Goal: Task Accomplishment & Management: Manage account settings

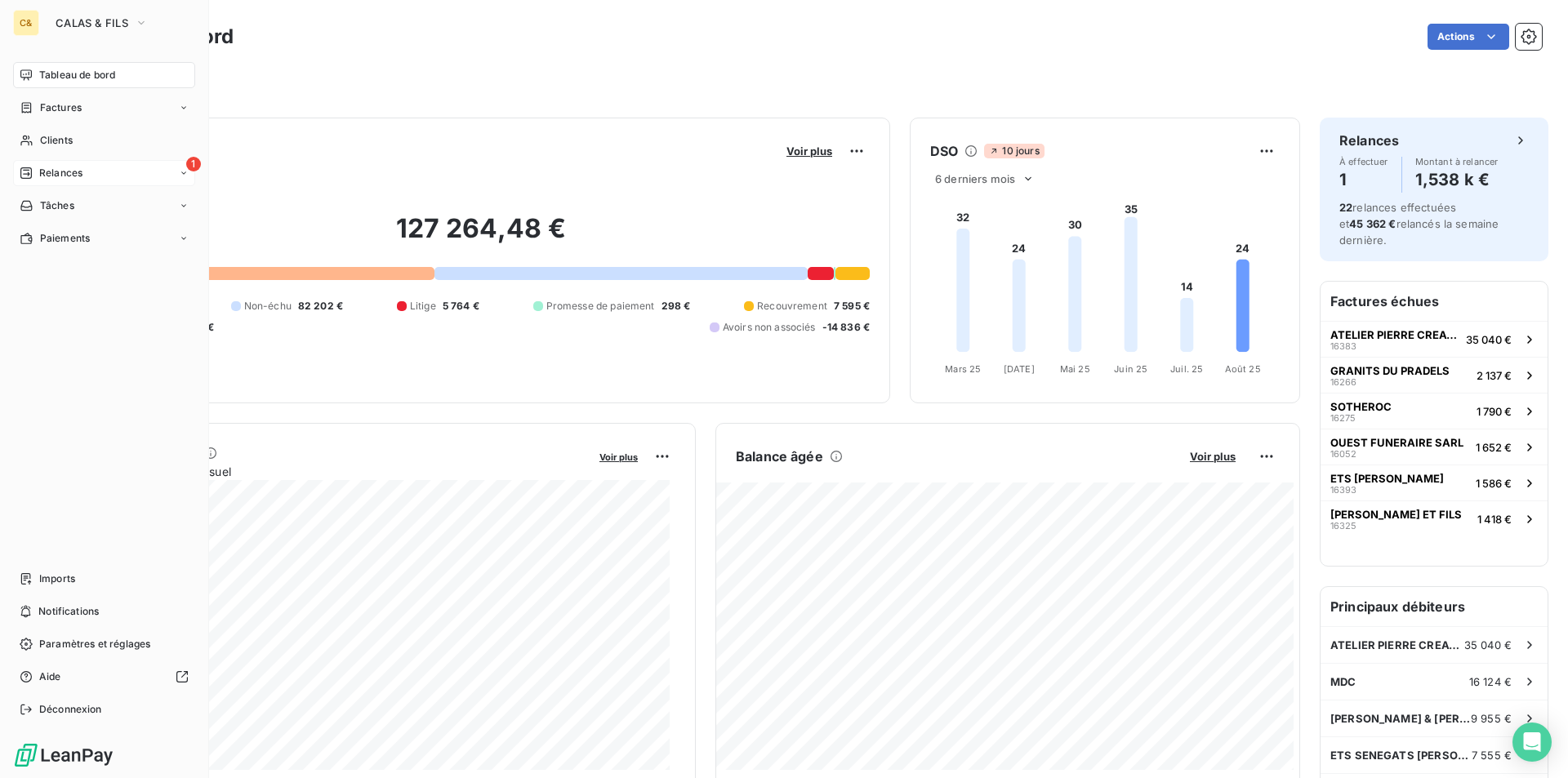
click at [44, 165] on div "1 Relances" at bounding box center [104, 173] width 182 height 26
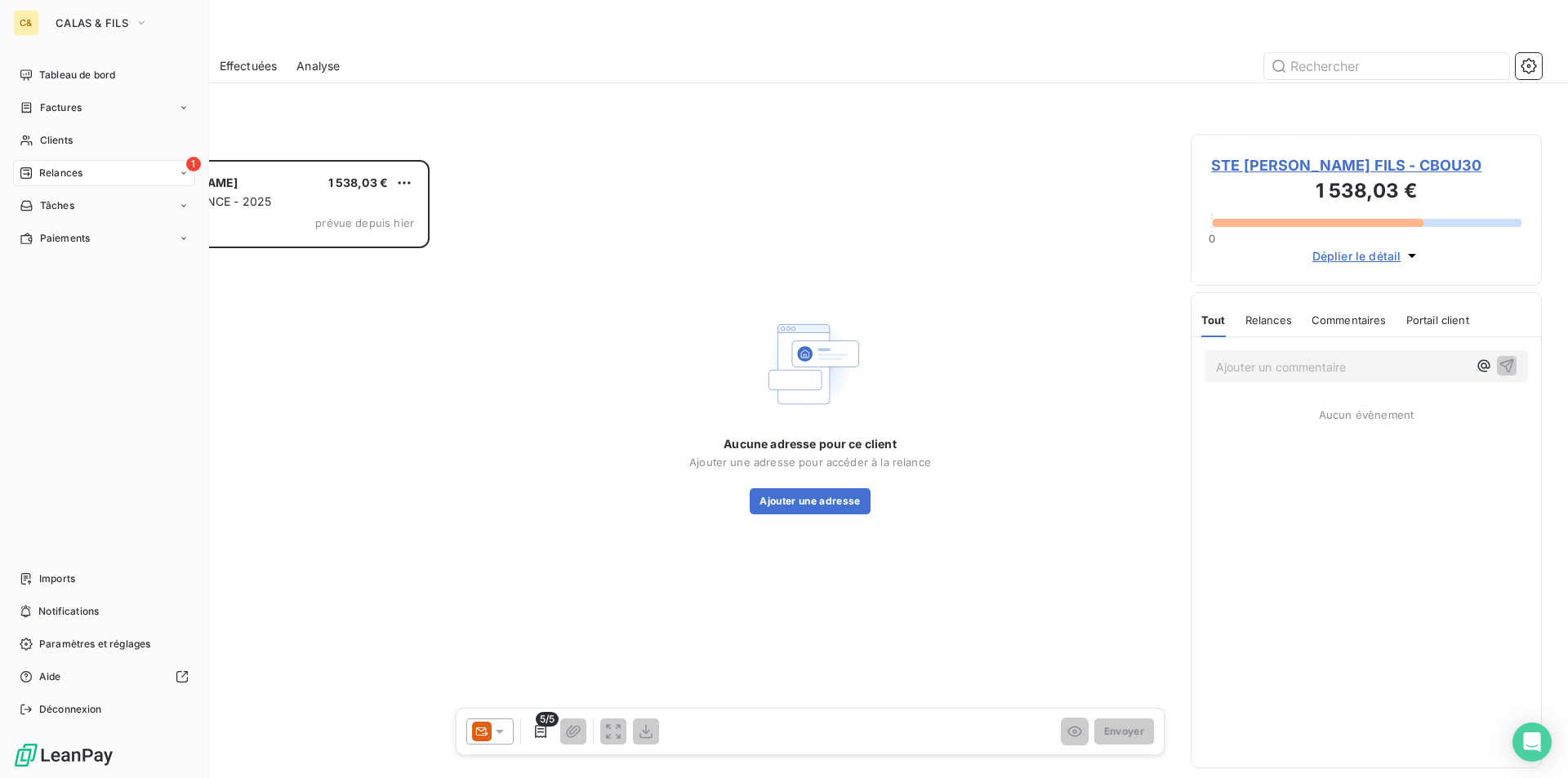
scroll to position [606, 339]
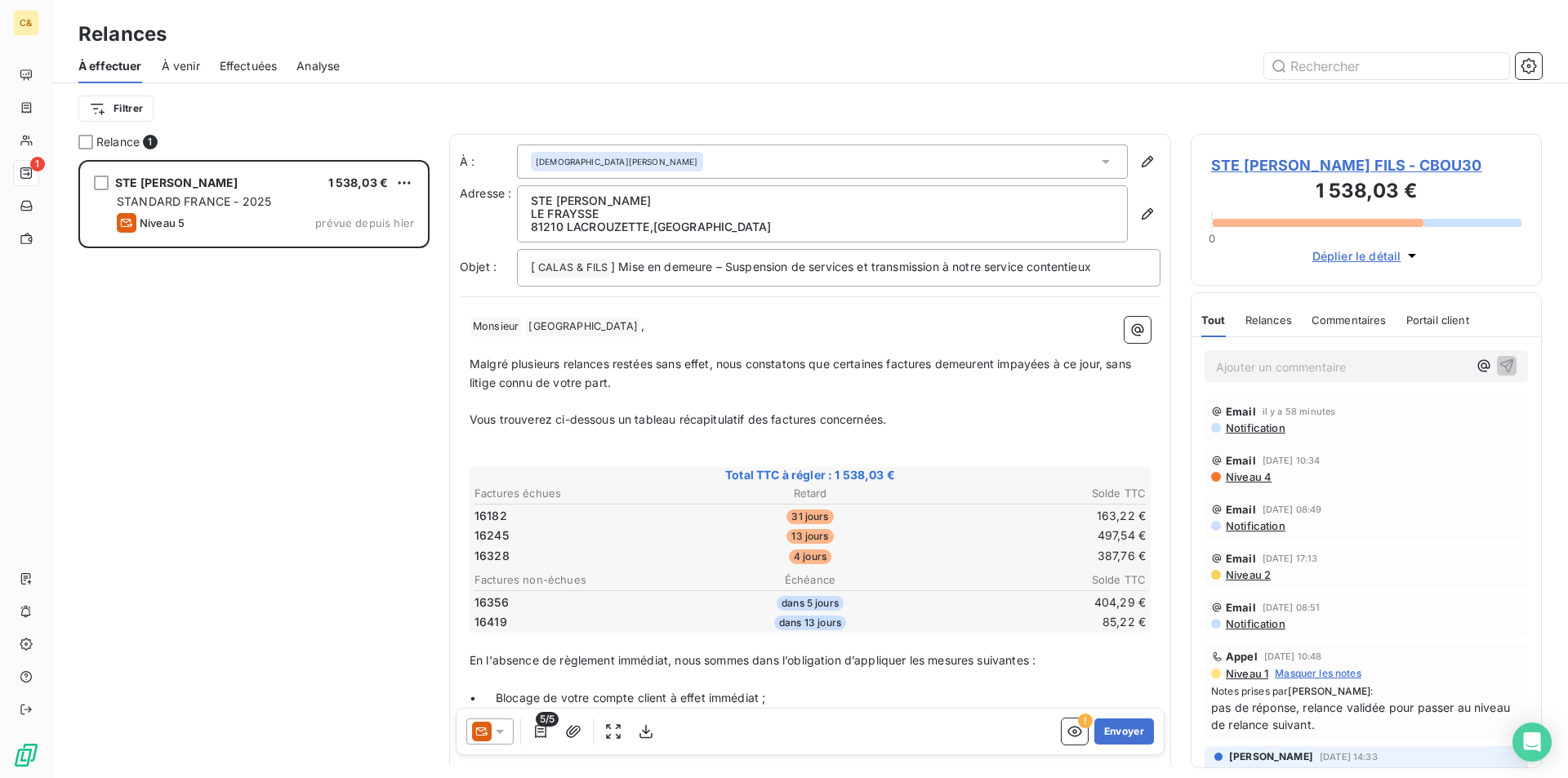
click at [1355, 167] on span "STE [PERSON_NAME] FILS - CBOU30" at bounding box center [1366, 165] width 310 height 22
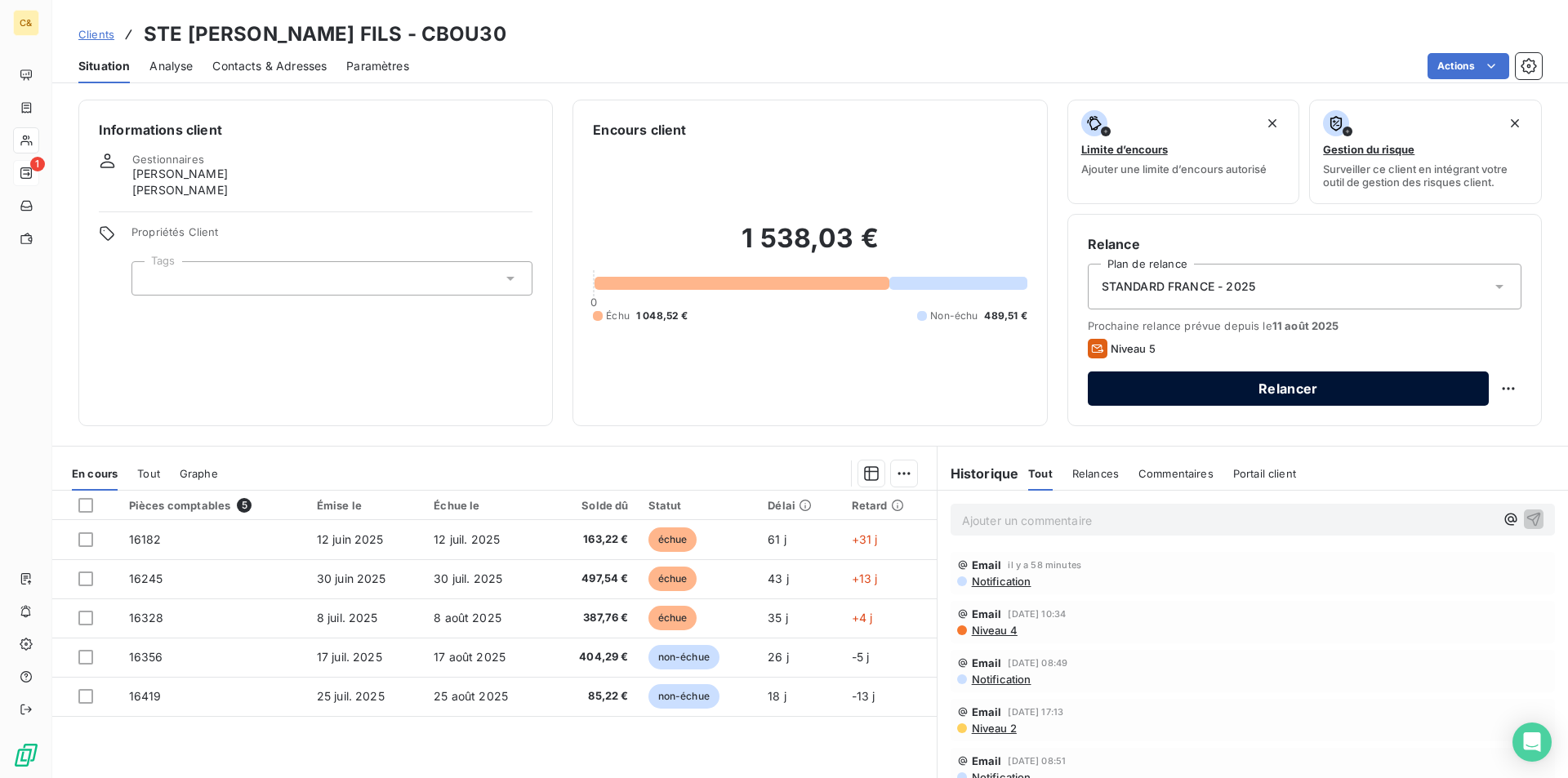
click at [1187, 394] on button "Relancer" at bounding box center [1288, 388] width 401 height 34
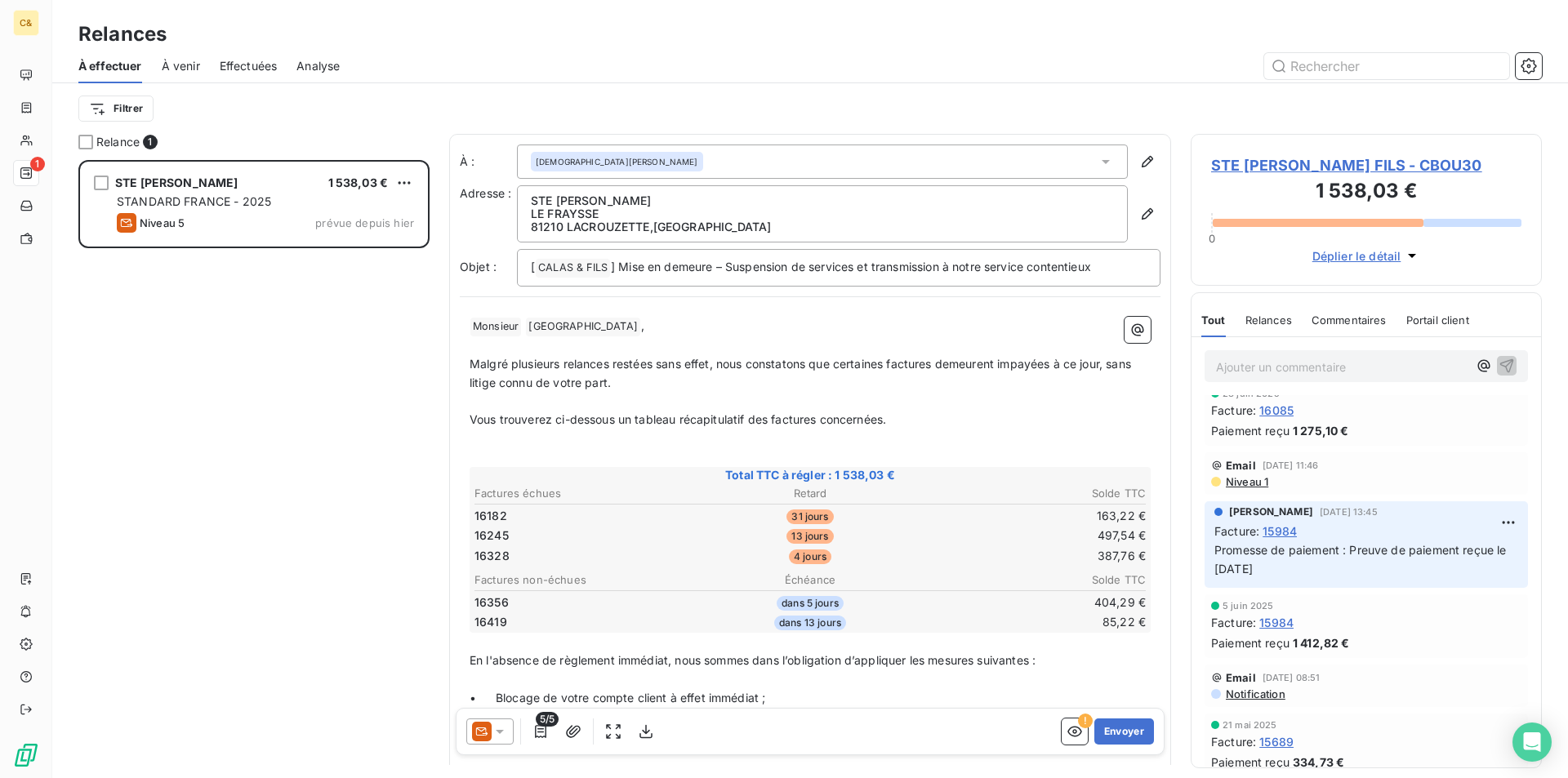
click at [497, 736] on icon at bounding box center [500, 731] width 17 height 17
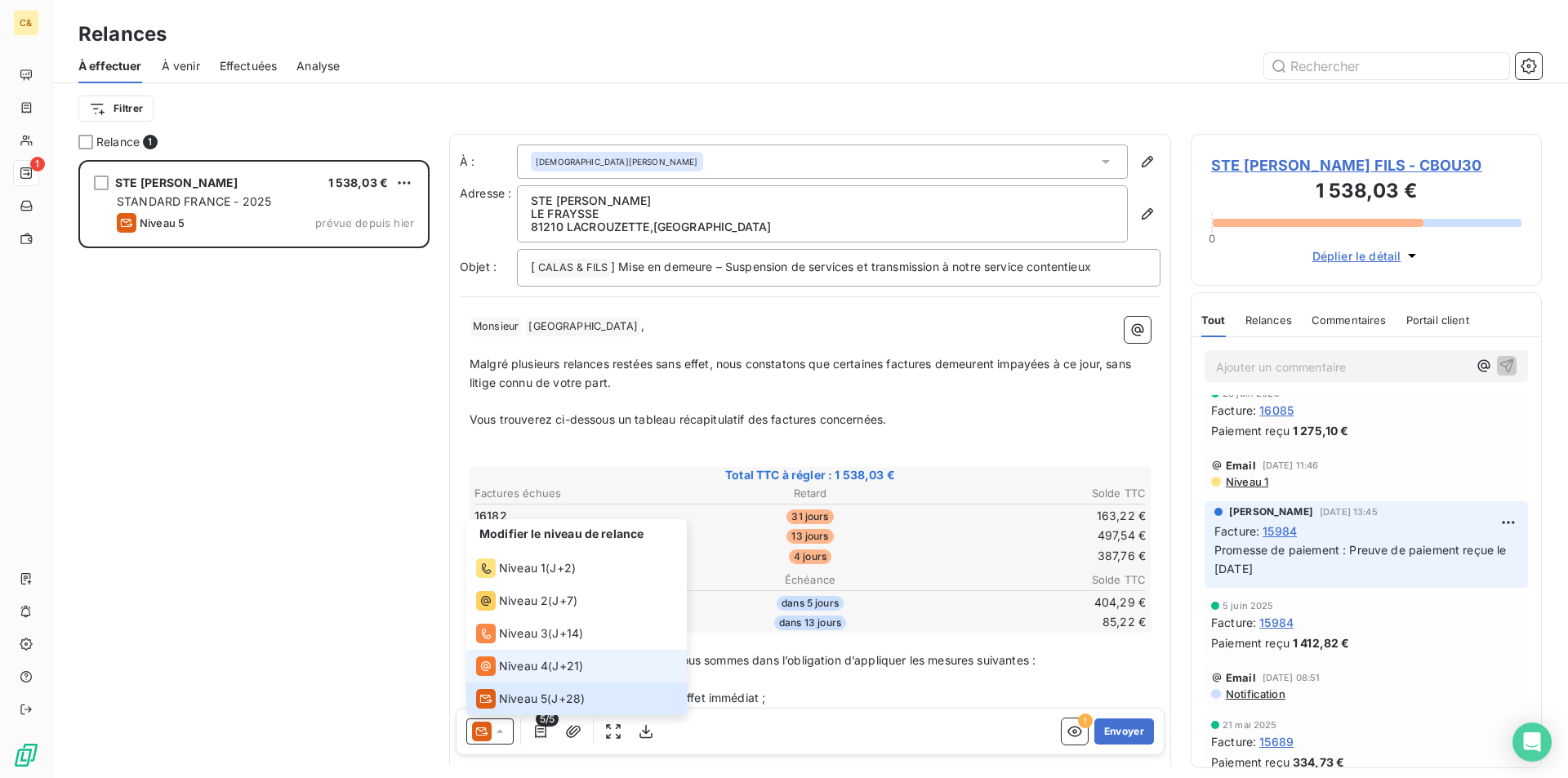
click at [521, 676] on li "Niveau 4 ( J+21 )" at bounding box center [576, 666] width 220 height 32
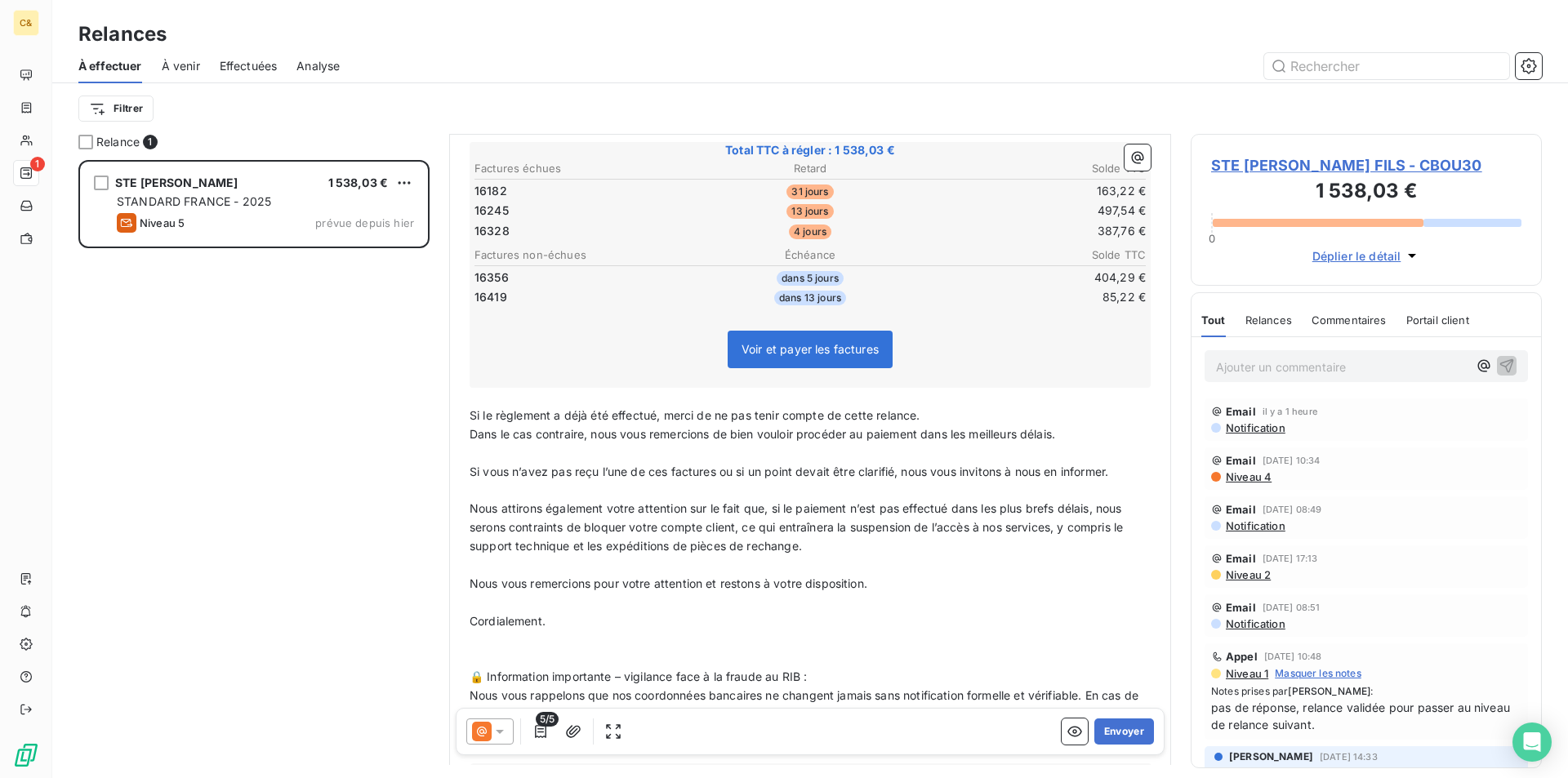
scroll to position [409, 0]
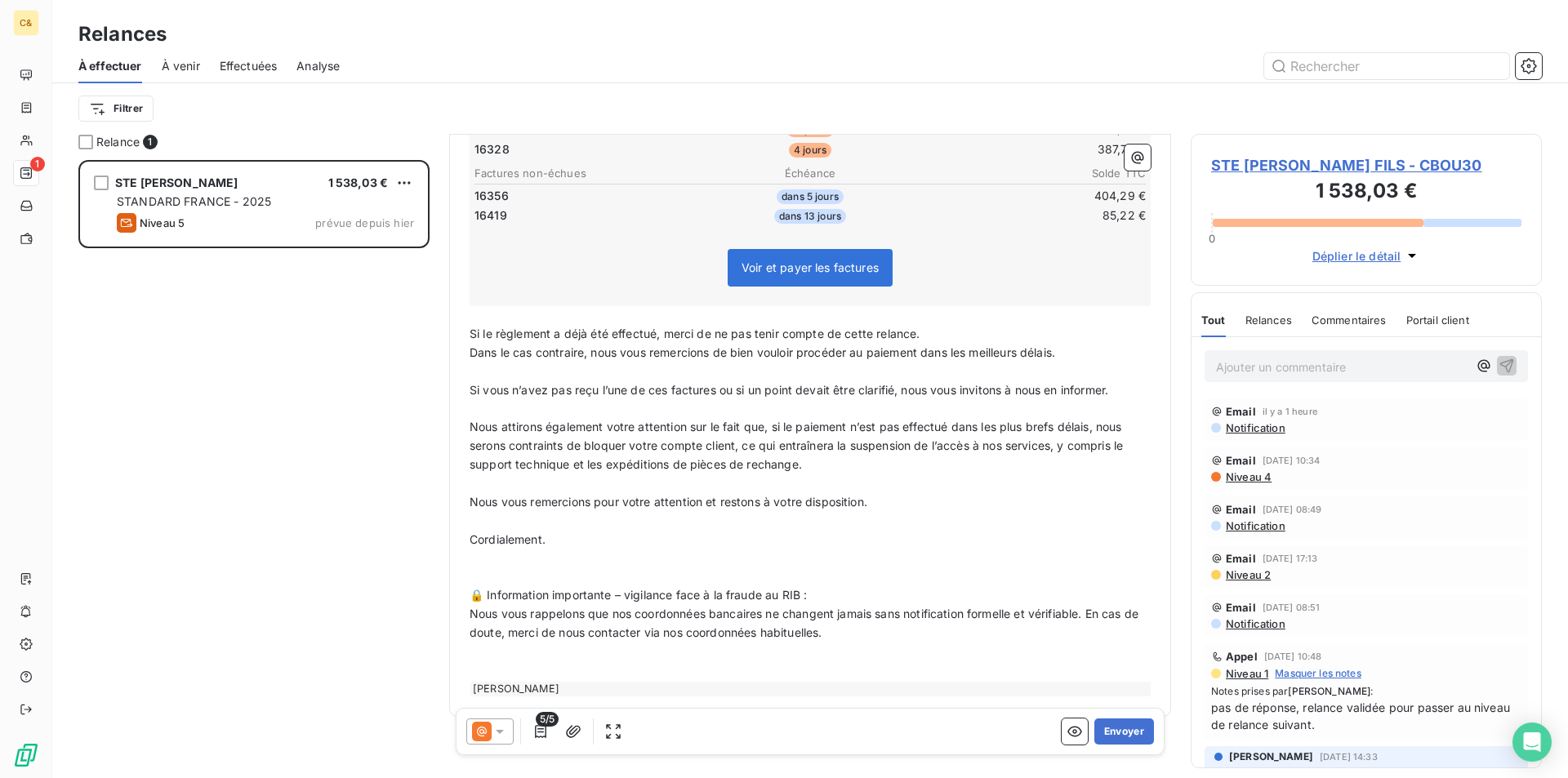
click at [193, 437] on div "STE [PERSON_NAME] FILS 1 538,03 € STANDARD FRANCE - 2025 Niveau 5 prévue depuis…" at bounding box center [254, 469] width 351 height 618
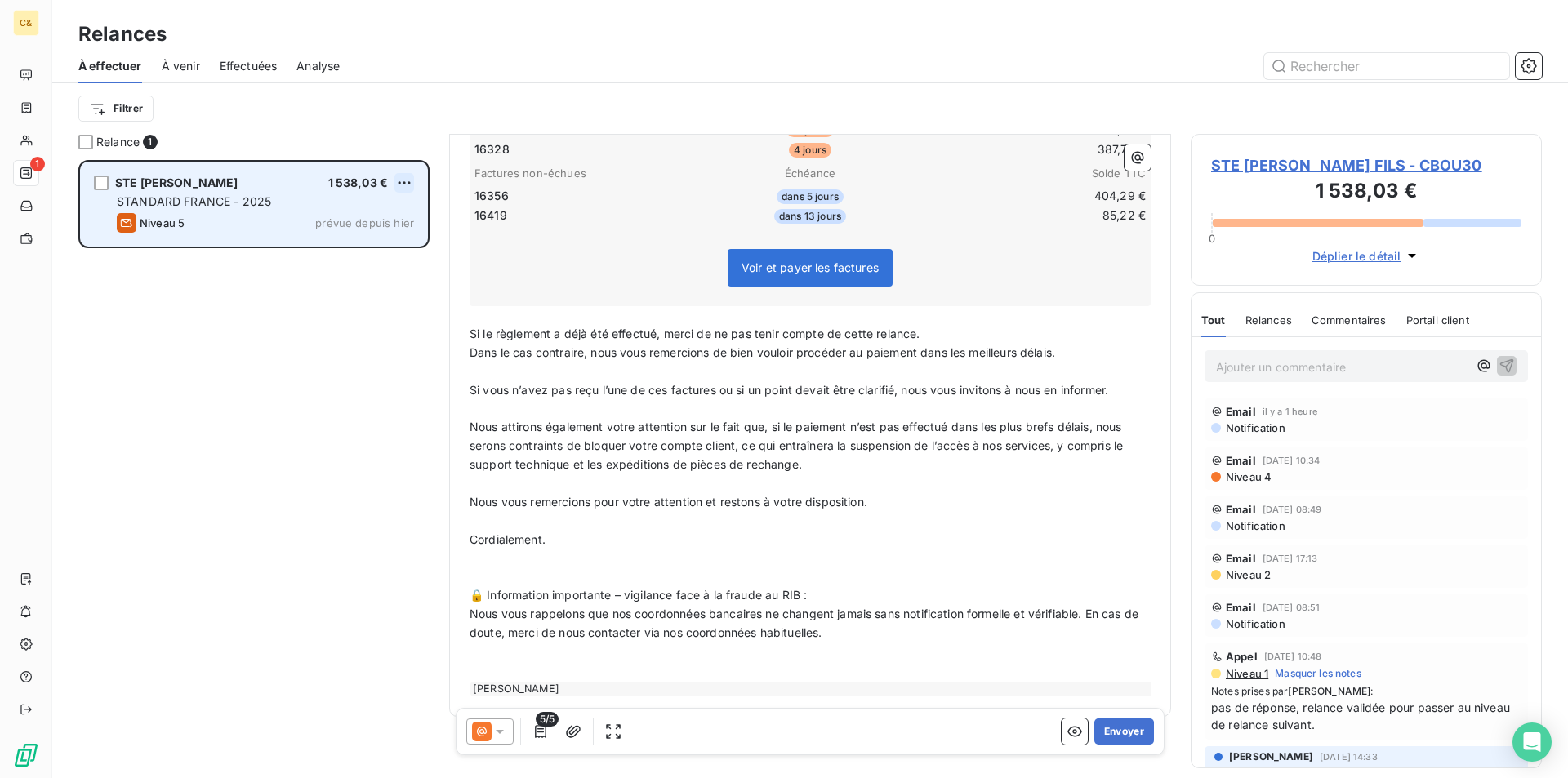
click at [404, 183] on html "C& 1 Relances À effectuer À venir Effectuées Analyse Filtrer Relance 1 STE [PER…" at bounding box center [784, 389] width 1568 height 778
click at [353, 224] on div "Replanifier cette action" at bounding box center [334, 216] width 146 height 26
select select "7"
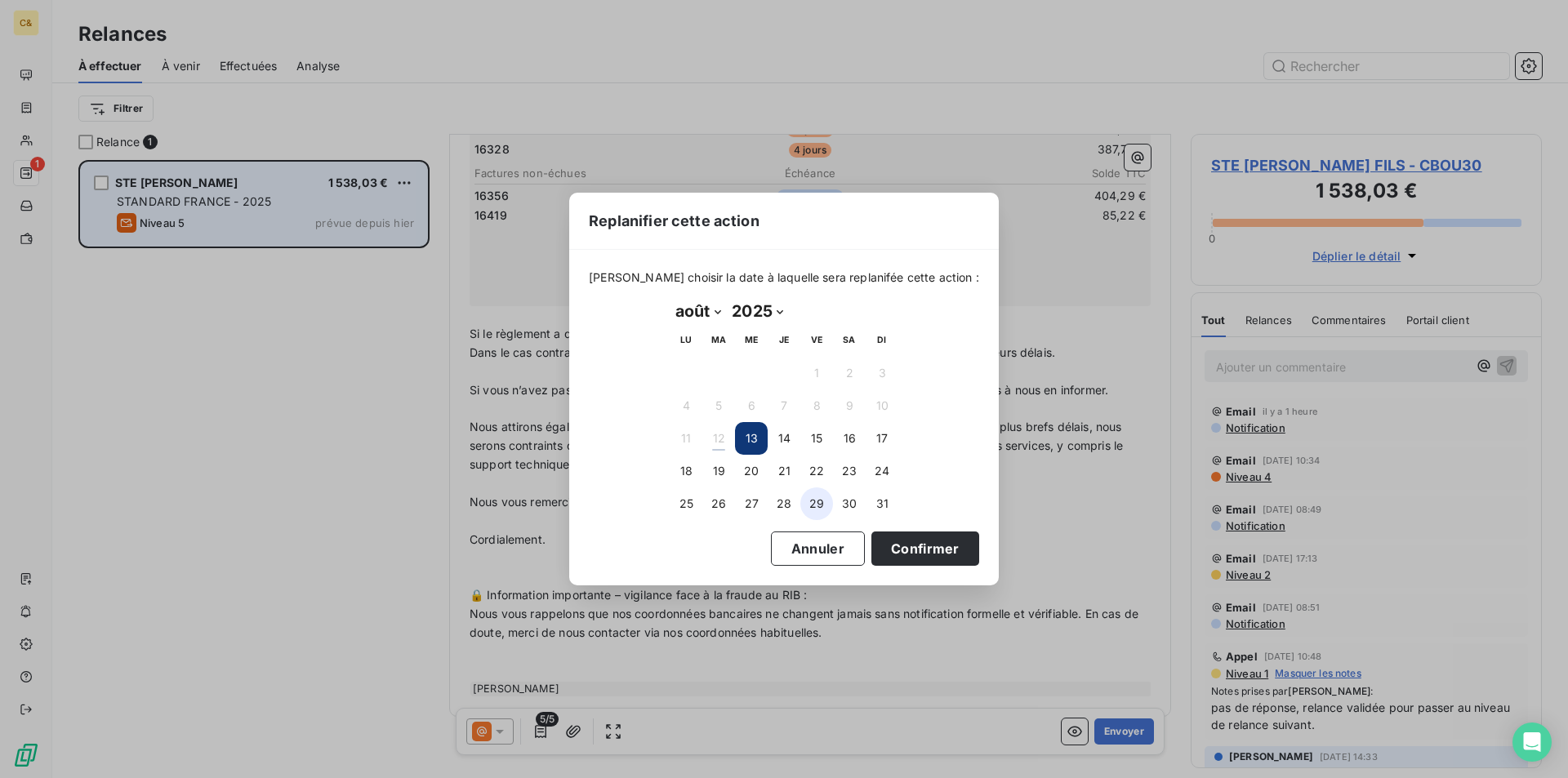
click at [813, 501] on button "29" at bounding box center [816, 503] width 33 height 32
drag, startPoint x: 878, startPoint y: 544, endPoint x: 716, endPoint y: 507, distance: 166.2
click at [878, 544] on button "Confirmer" at bounding box center [925, 548] width 108 height 34
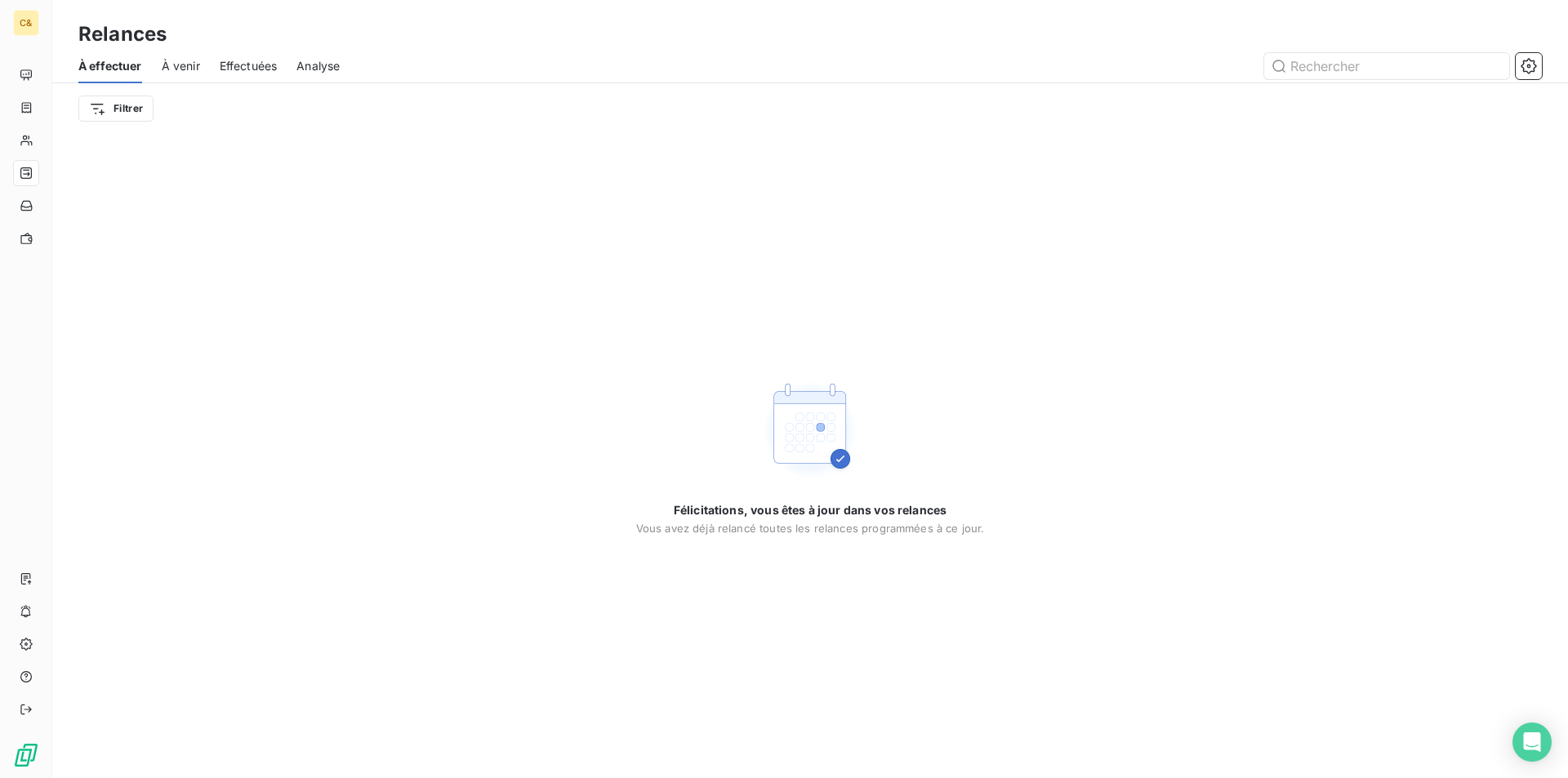
click at [273, 406] on div "Félicitations, vous êtes à jour dans vos relances Vous avez déjà relancé toutes…" at bounding box center [811, 456] width 1516 height 645
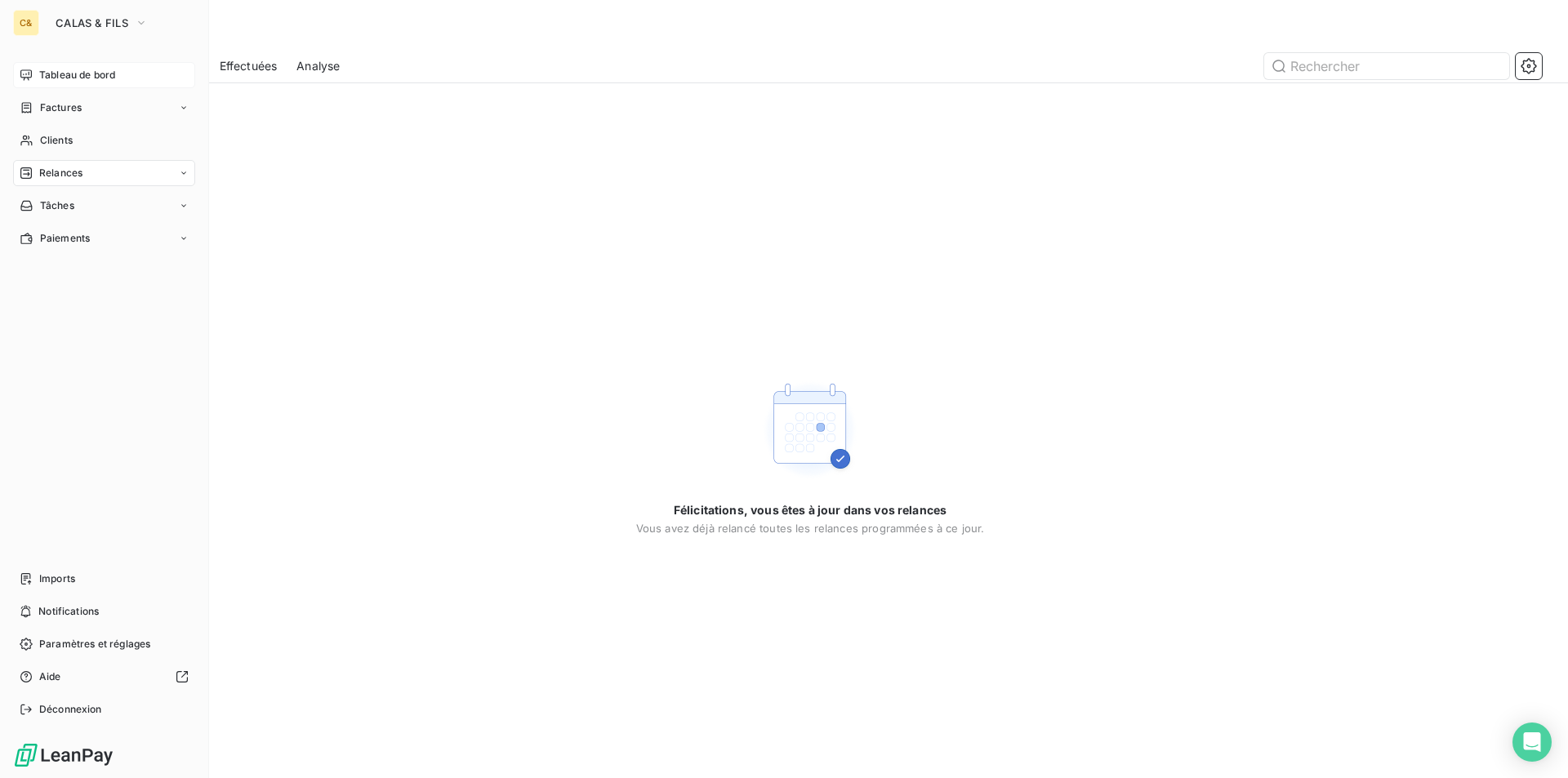
click at [51, 68] on span "Tableau de bord" at bounding box center [77, 75] width 76 height 15
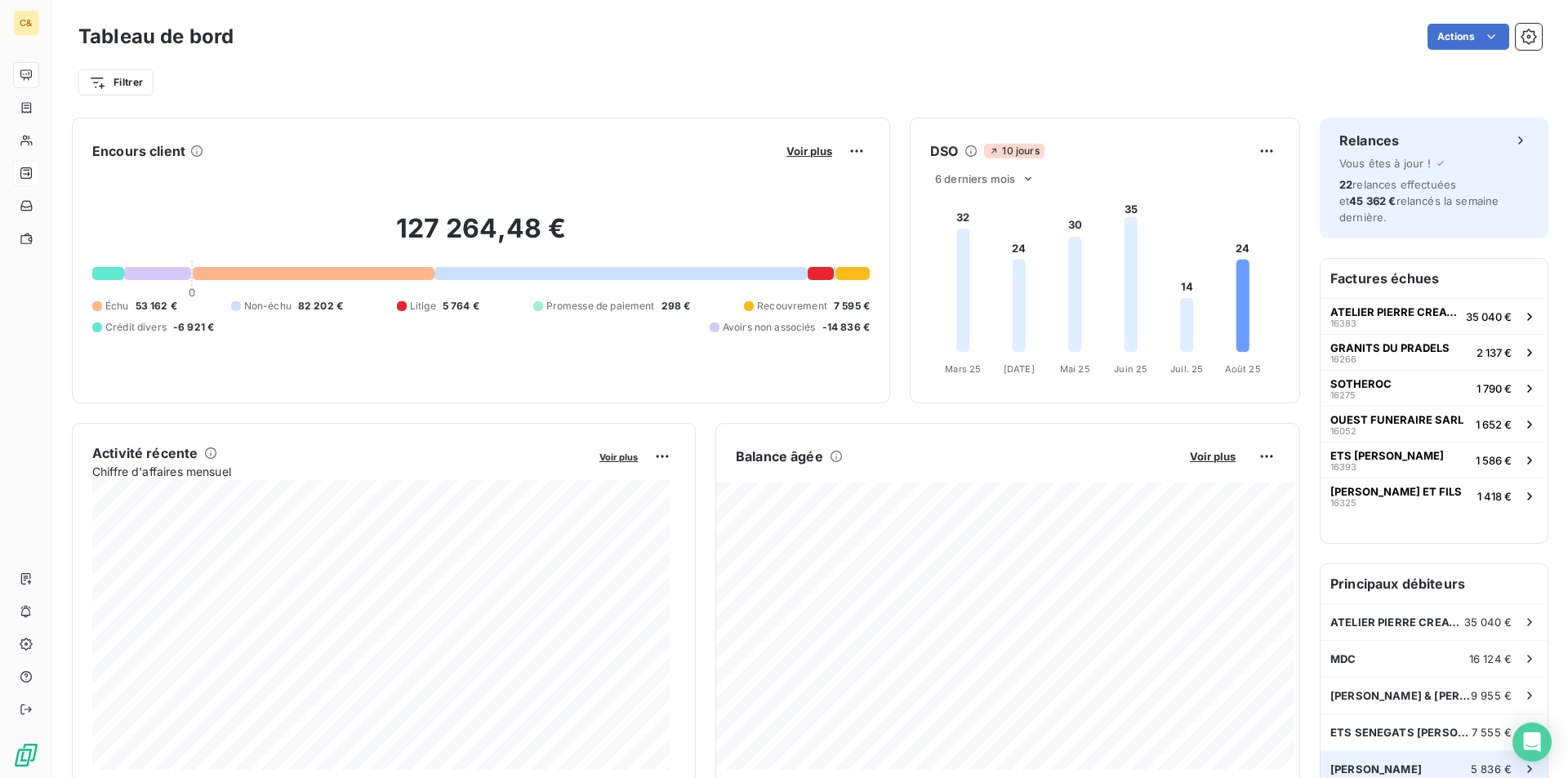
click at [1347, 760] on div "SARL CORDEIRO JUNIOR 5 836 €" at bounding box center [1434, 768] width 227 height 36
